Goal: Contribute content: Add original content to the website for others to see

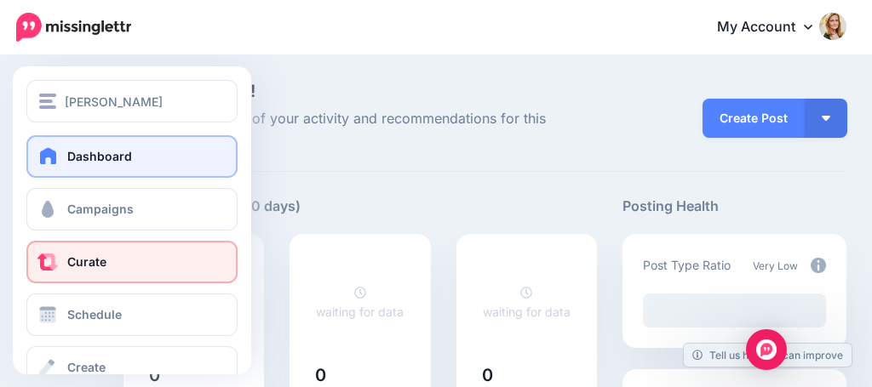
click at [63, 255] on link "Curate" at bounding box center [131, 262] width 211 height 43
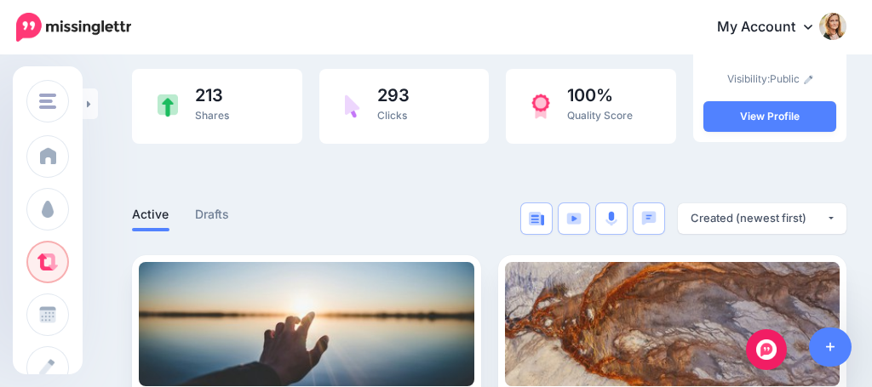
scroll to position [194, 3]
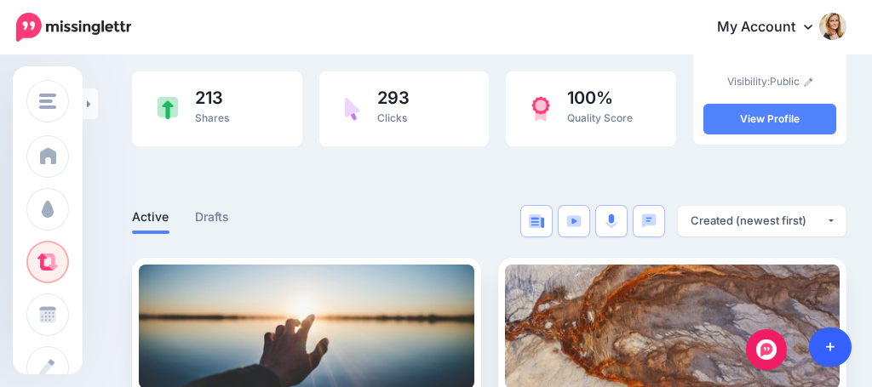
click at [824, 344] on link at bounding box center [830, 347] width 43 height 39
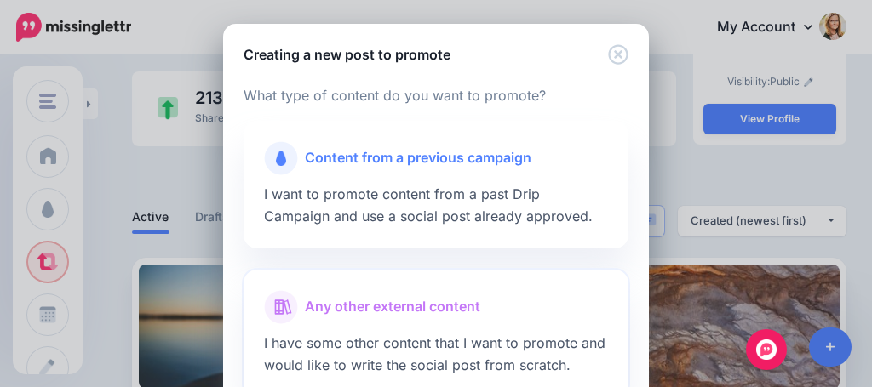
click at [392, 324] on div at bounding box center [436, 328] width 344 height 9
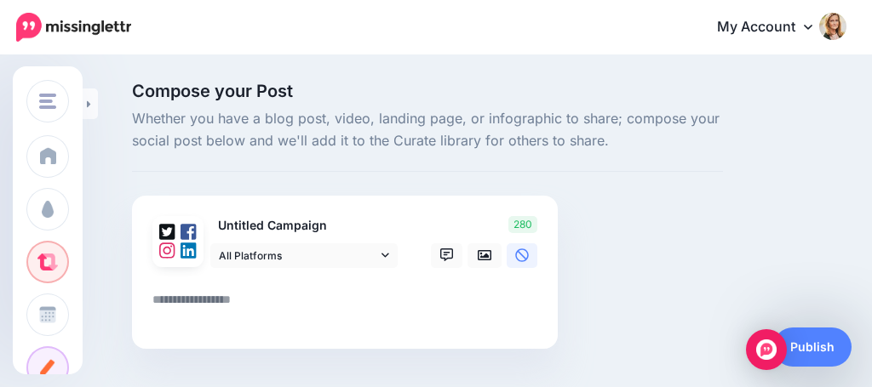
click at [278, 223] on p "Untitled Campaign" at bounding box center [304, 226] width 189 height 20
click at [772, 357] on img "Open Intercom Messenger" at bounding box center [766, 350] width 22 height 22
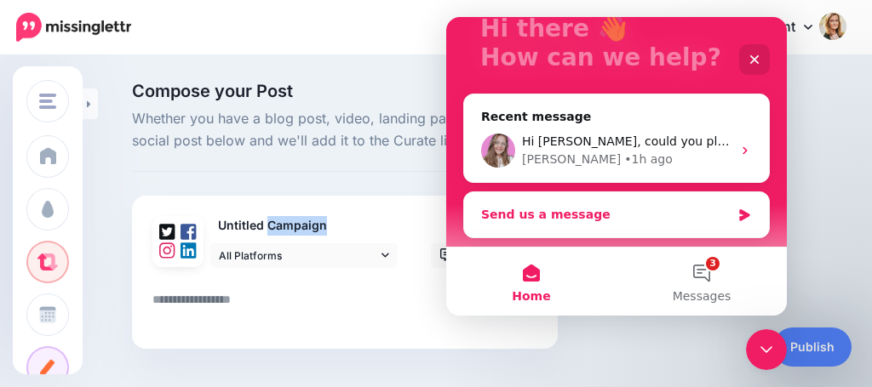
scroll to position [123, 0]
click at [538, 216] on div "Send us a message" at bounding box center [606, 215] width 250 height 18
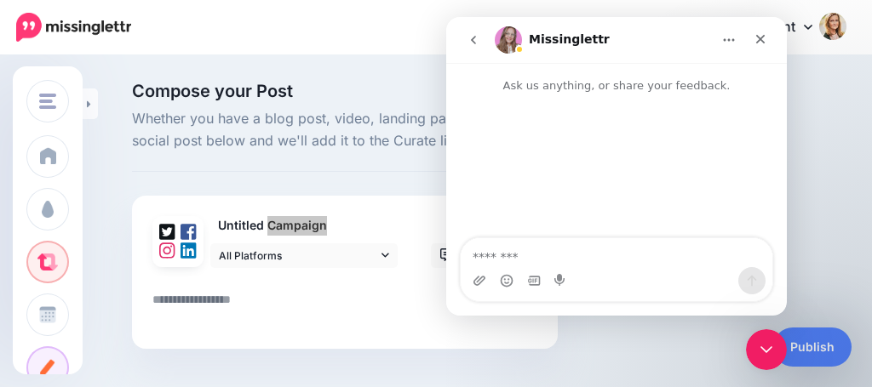
scroll to position [0, 0]
click at [479, 43] on icon "go back" at bounding box center [474, 40] width 14 height 14
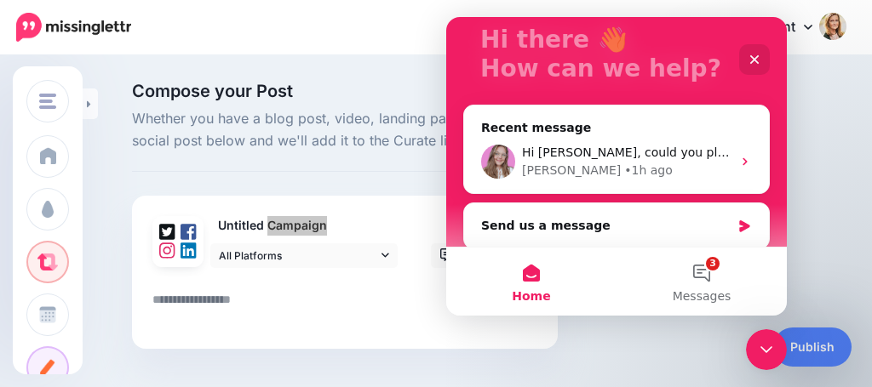
scroll to position [114, 0]
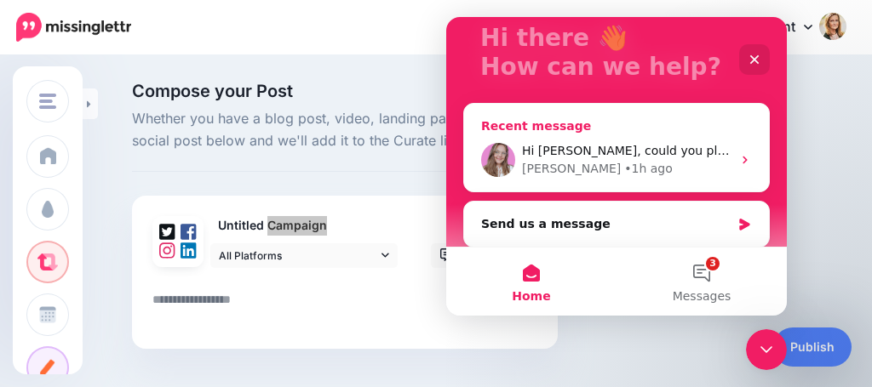
click at [738, 160] on icon "Intercom messenger" at bounding box center [745, 160] width 14 height 14
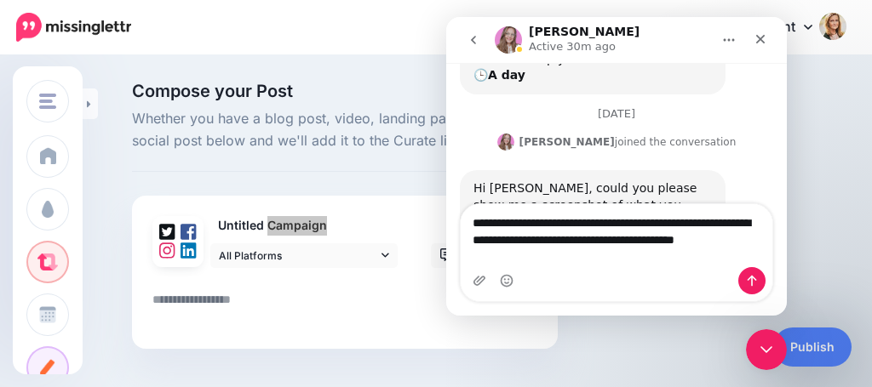
scroll to position [290, 0]
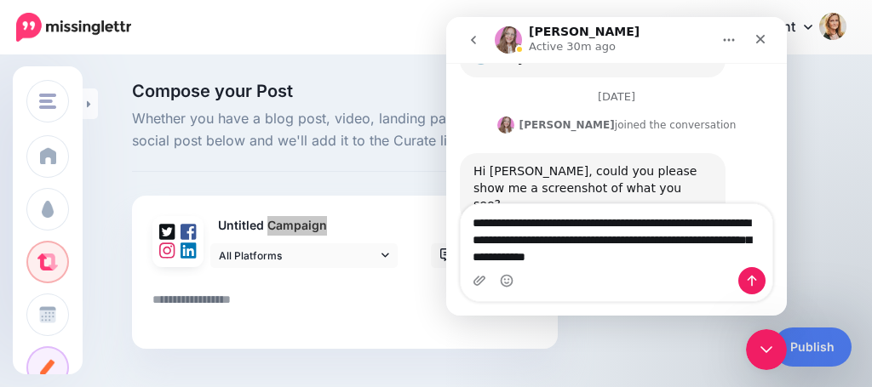
type textarea "**********"
click at [333, 303] on textarea at bounding box center [348, 306] width 392 height 33
click at [305, 297] on textarea "***" at bounding box center [348, 306] width 392 height 33
type textarea "***"
click at [421, 216] on div "277" at bounding box center [481, 242] width 137 height 52
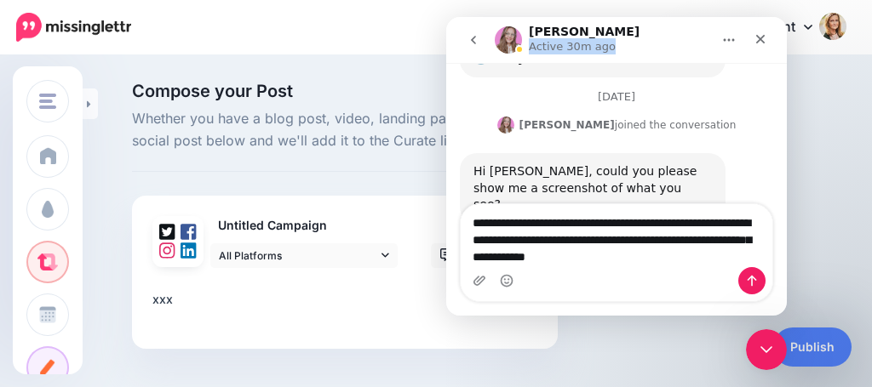
drag, startPoint x: 644, startPoint y: 27, endPoint x: 646, endPoint y: 41, distance: 13.7
click at [646, 41] on div "Justine Active 30m ago" at bounding box center [603, 41] width 216 height 30
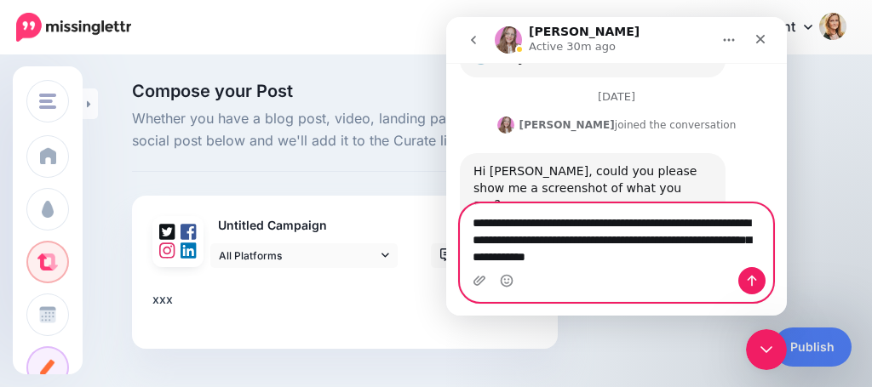
click at [671, 256] on textarea "**********" at bounding box center [617, 235] width 312 height 63
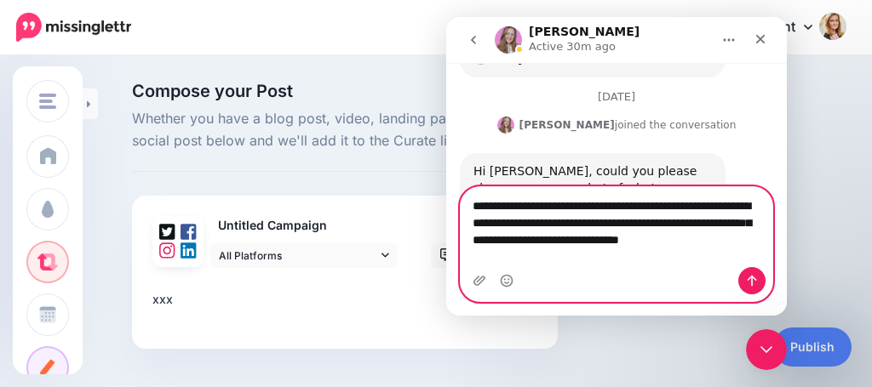
scroll to position [307, 0]
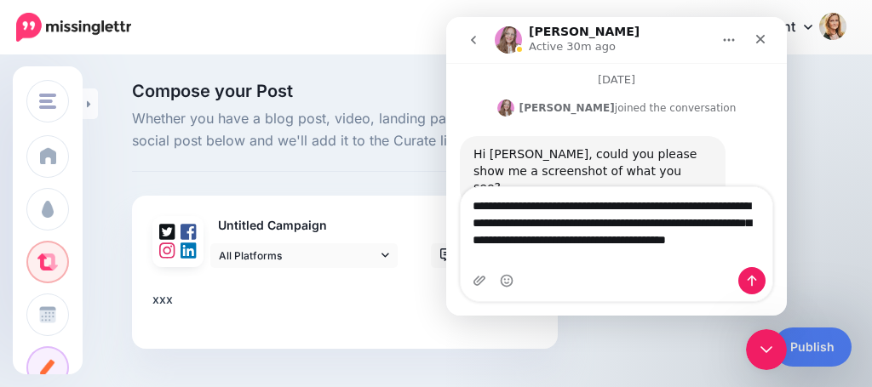
type textarea "**********"
click at [161, 302] on textarea "***" at bounding box center [348, 306] width 392 height 33
type textarea "**********"
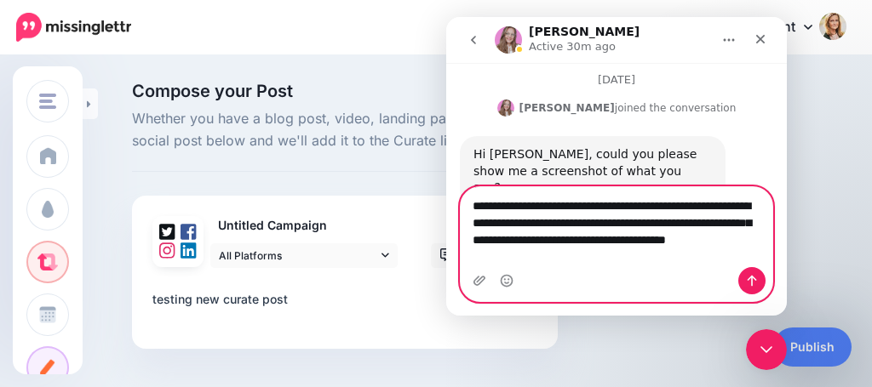
click at [665, 238] on textarea "**********" at bounding box center [617, 227] width 312 height 80
click at [747, 282] on icon "Send a message…" at bounding box center [752, 281] width 14 height 14
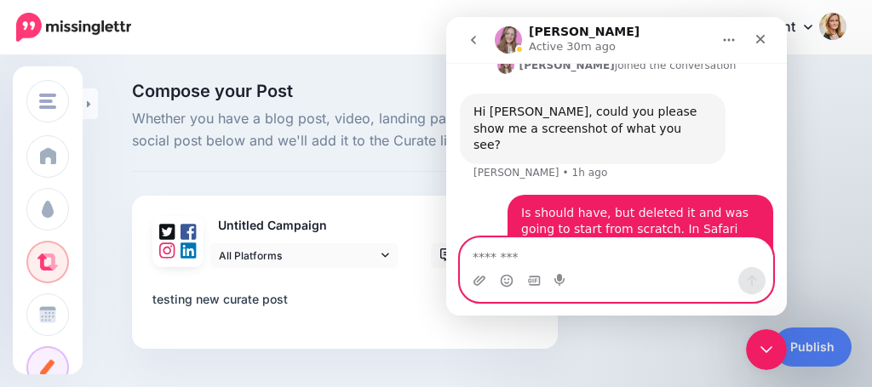
scroll to position [371, 0]
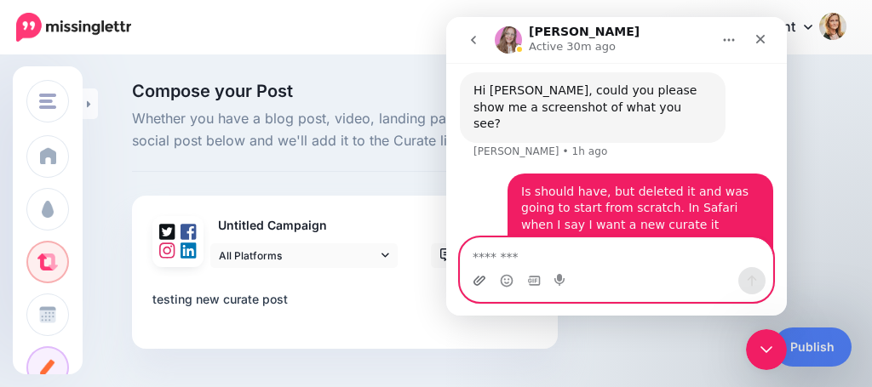
click at [479, 281] on icon "Upload attachment" at bounding box center [480, 281] width 14 height 14
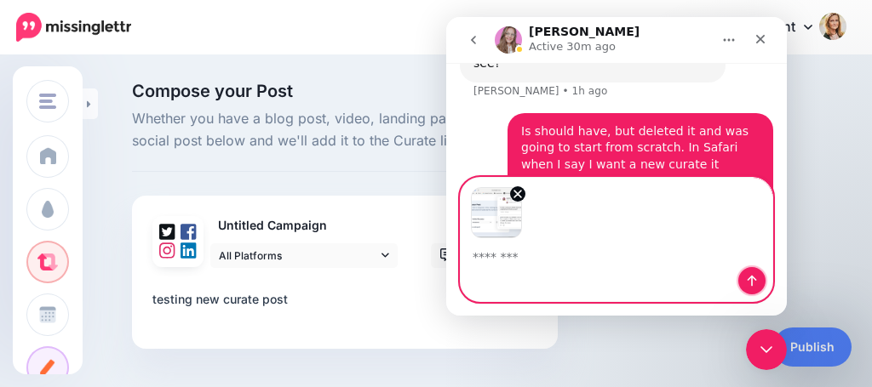
click at [755, 284] on icon "Send a message…" at bounding box center [752, 281] width 14 height 14
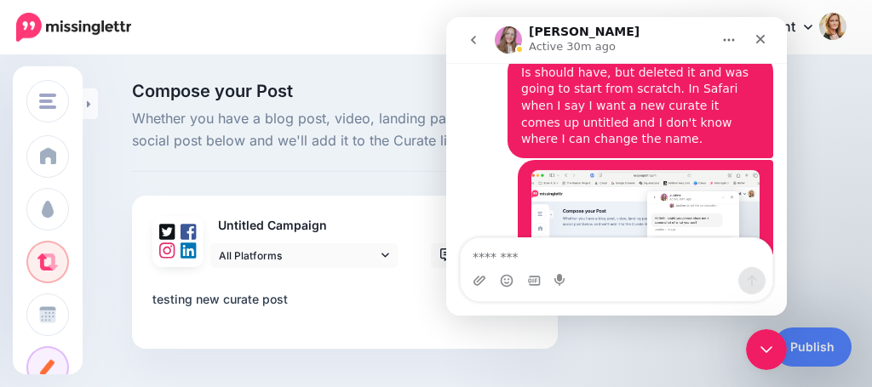
scroll to position [515, 0]
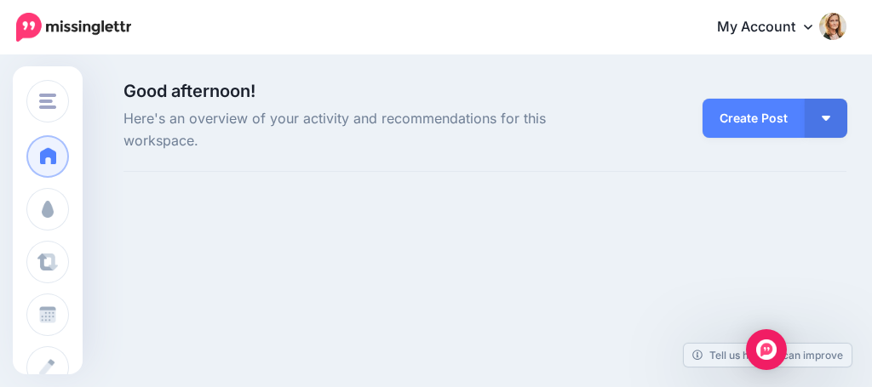
click at [48, 257] on span at bounding box center [48, 262] width 22 height 17
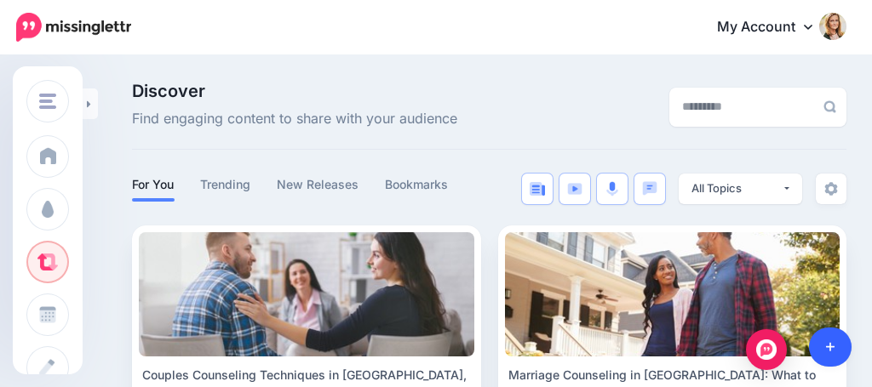
click at [830, 345] on icon at bounding box center [830, 347] width 9 height 9
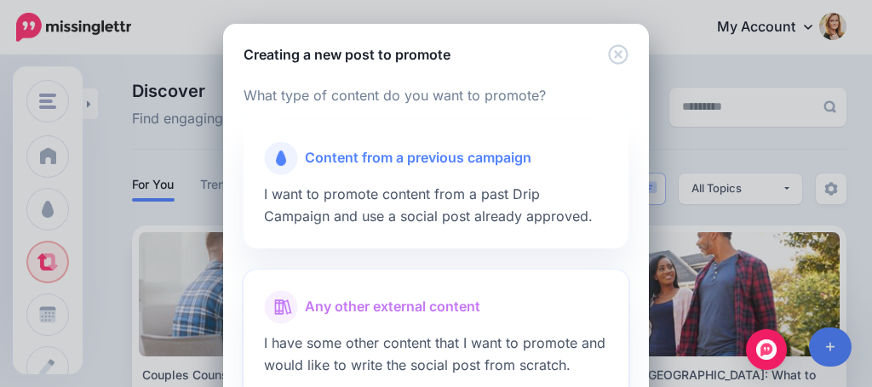
click at [429, 305] on span "Any other external content" at bounding box center [392, 307] width 175 height 22
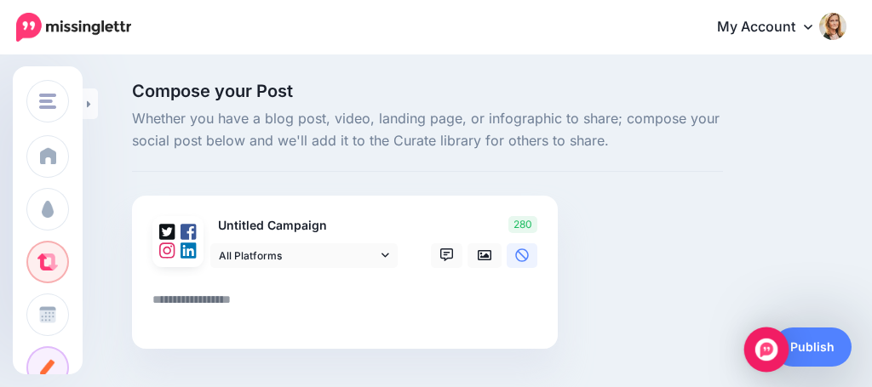
click at [767, 358] on img "Open Intercom Messenger" at bounding box center [766, 350] width 22 height 22
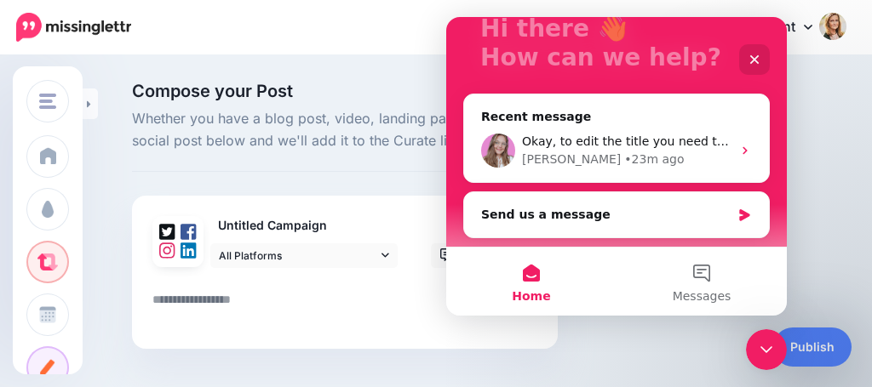
scroll to position [123, 0]
click at [740, 152] on icon "Intercom messenger" at bounding box center [745, 151] width 14 height 14
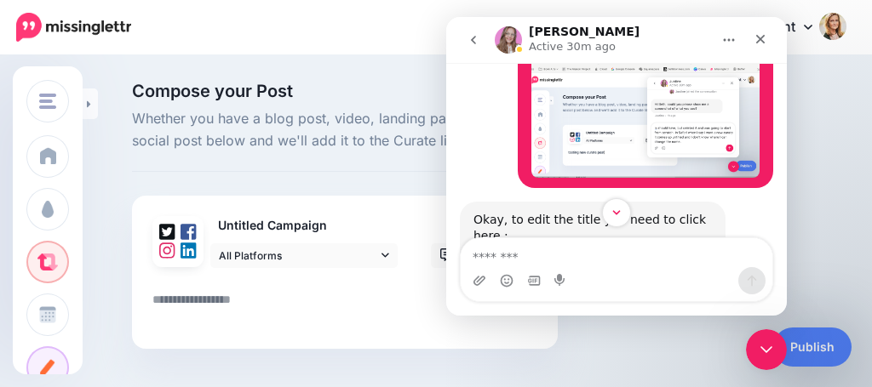
scroll to position [594, 0]
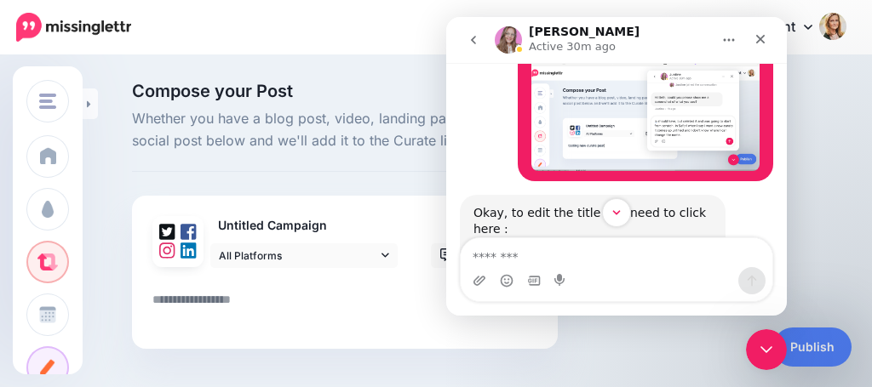
click at [409, 183] on div "Compose your Post Whether you have a blog post, video, landing page, or infogra…" at bounding box center [427, 242] width 617 height 318
click at [475, 42] on icon "go back" at bounding box center [474, 40] width 14 height 14
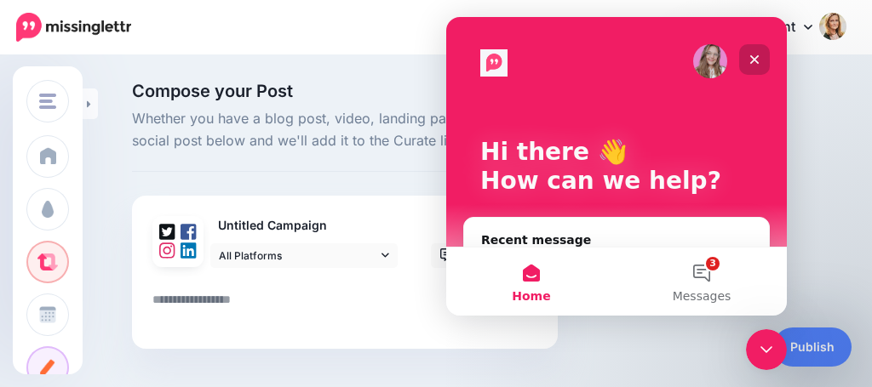
click at [753, 58] on icon "Close" at bounding box center [754, 59] width 9 height 9
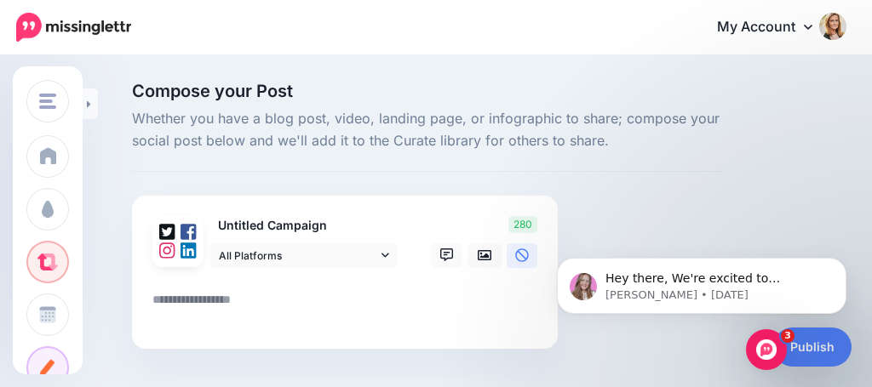
click at [508, 200] on div "Untitled Campaign All Platforms Facebook" at bounding box center [345, 273] width 426 height 154
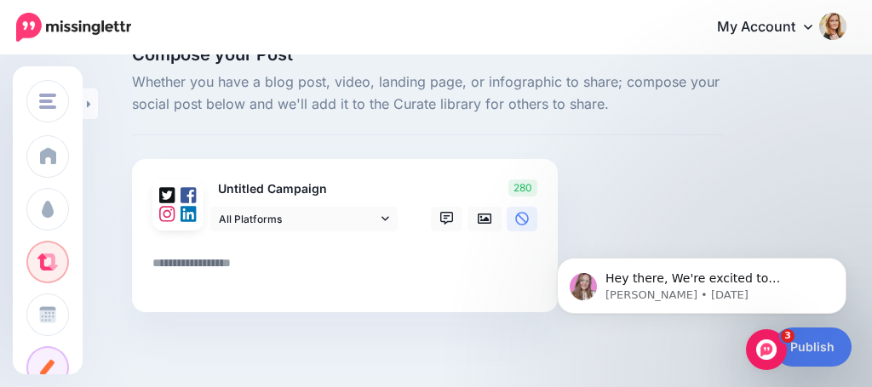
scroll to position [36, 0]
click at [531, 278] on html "Hey there, We're excited to announce our Bluesky integration is just days away!…" at bounding box center [701, 281] width 341 height 119
click at [592, 89] on span "Whether you have a blog post, video, landing page, or infographic to share; com…" at bounding box center [427, 94] width 591 height 44
click at [90, 105] on icon at bounding box center [89, 104] width 4 height 11
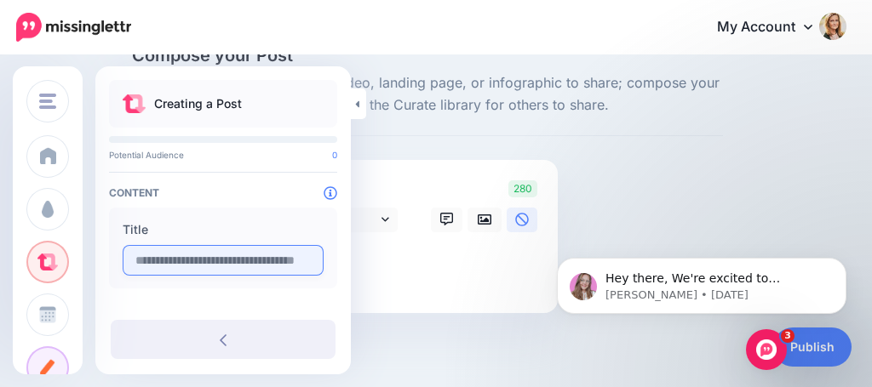
click at [158, 263] on input "text" at bounding box center [223, 260] width 201 height 31
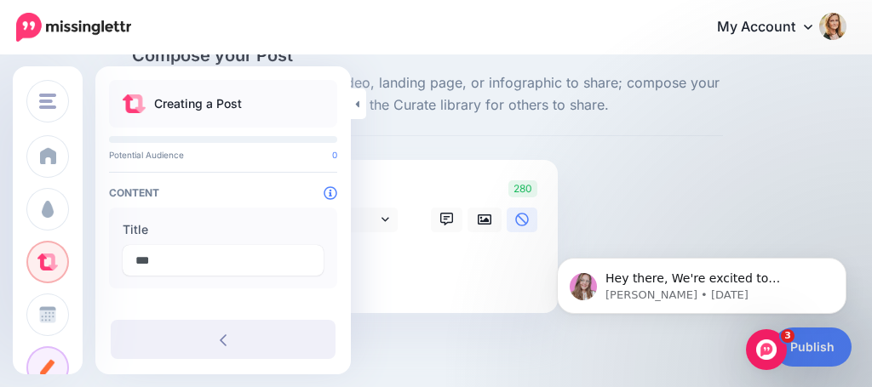
type input "***"
click at [435, 139] on div "Compose your Post Whether you have a blog post, video, landing page, or infogra…" at bounding box center [427, 206] width 617 height 318
click at [357, 111] on link at bounding box center [358, 104] width 15 height 31
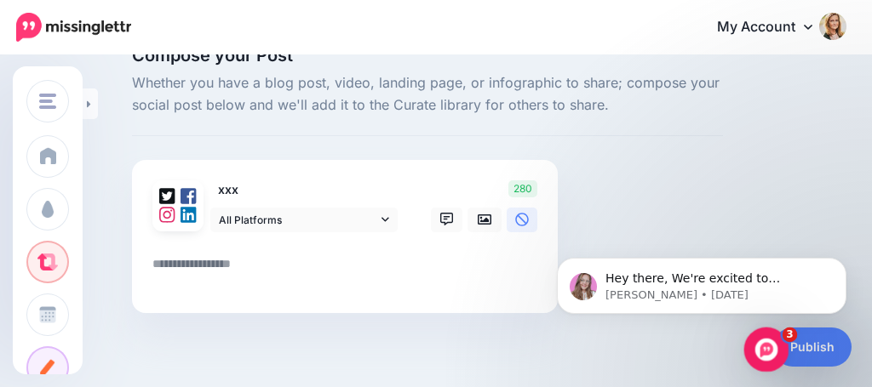
click at [758, 343] on icon "Open Intercom Messenger" at bounding box center [764, 348] width 28 height 28
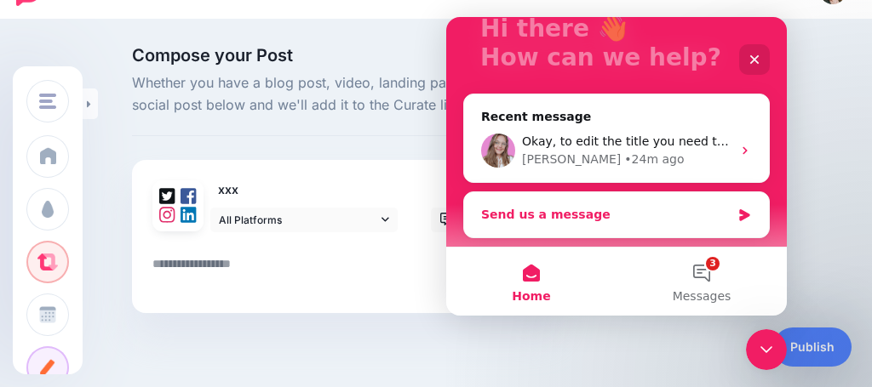
scroll to position [123, 0]
click at [743, 146] on icon "Intercom messenger" at bounding box center [745, 151] width 14 height 14
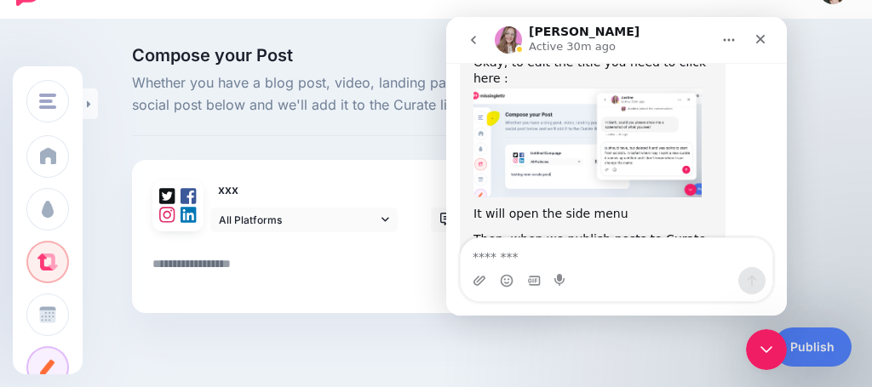
scroll to position [871, 0]
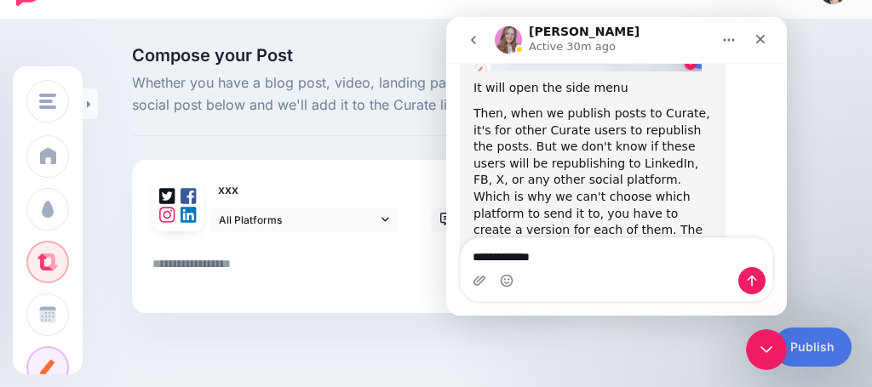
type textarea "**********"
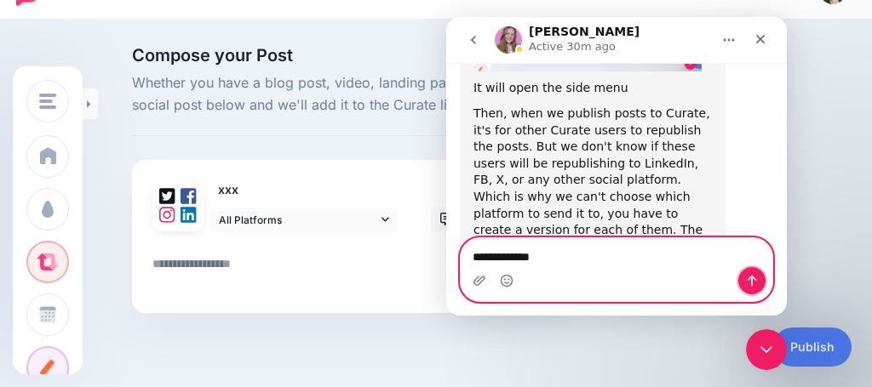
click at [748, 281] on icon "Send a message…" at bounding box center [752, 281] width 14 height 14
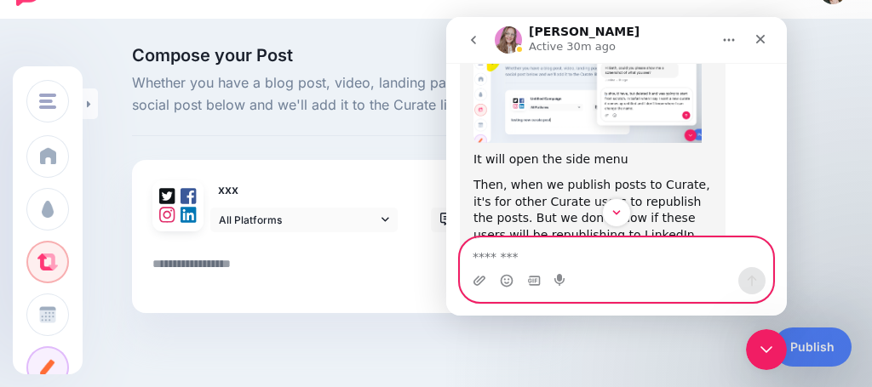
scroll to position [803, 0]
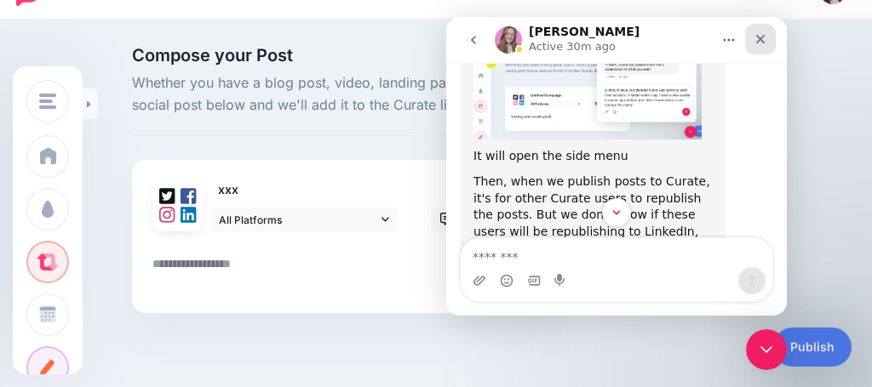
click at [766, 34] on icon "Close" at bounding box center [761, 39] width 14 height 14
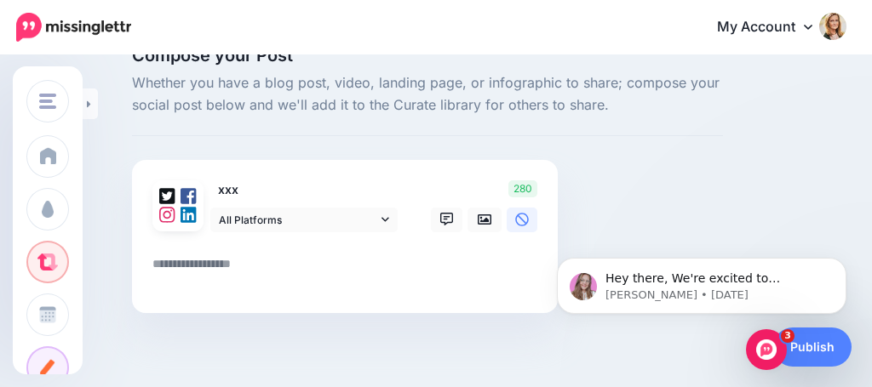
scroll to position [0, 0]
